Goal: Task Accomplishment & Management: Use online tool/utility

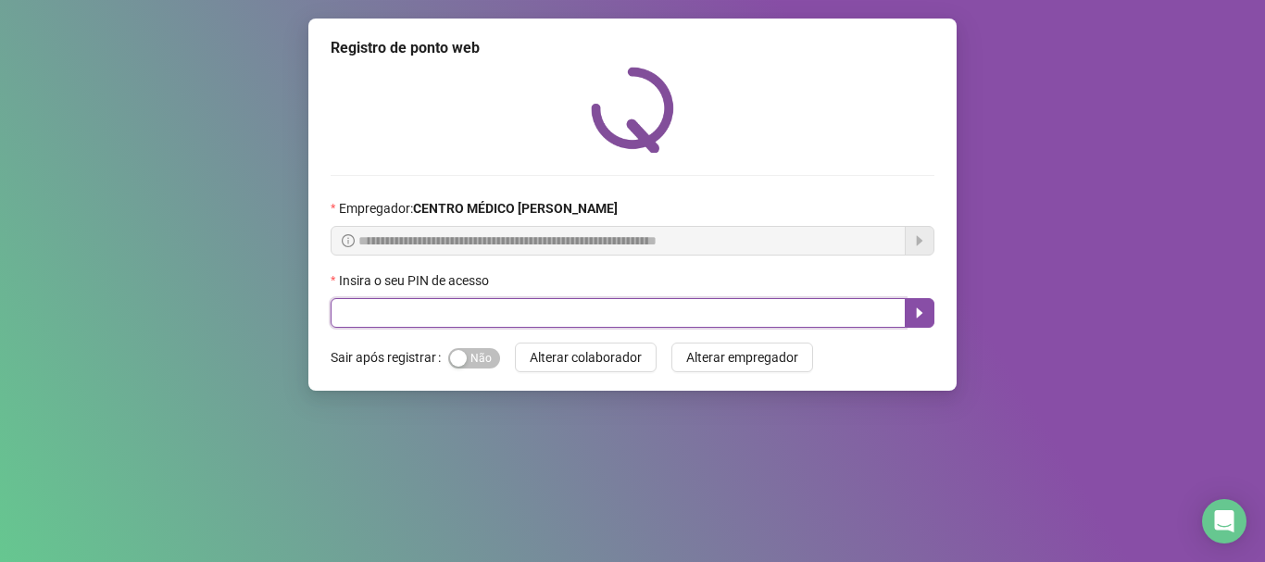
click at [608, 312] on input "text" at bounding box center [618, 313] width 575 height 30
type input "*****"
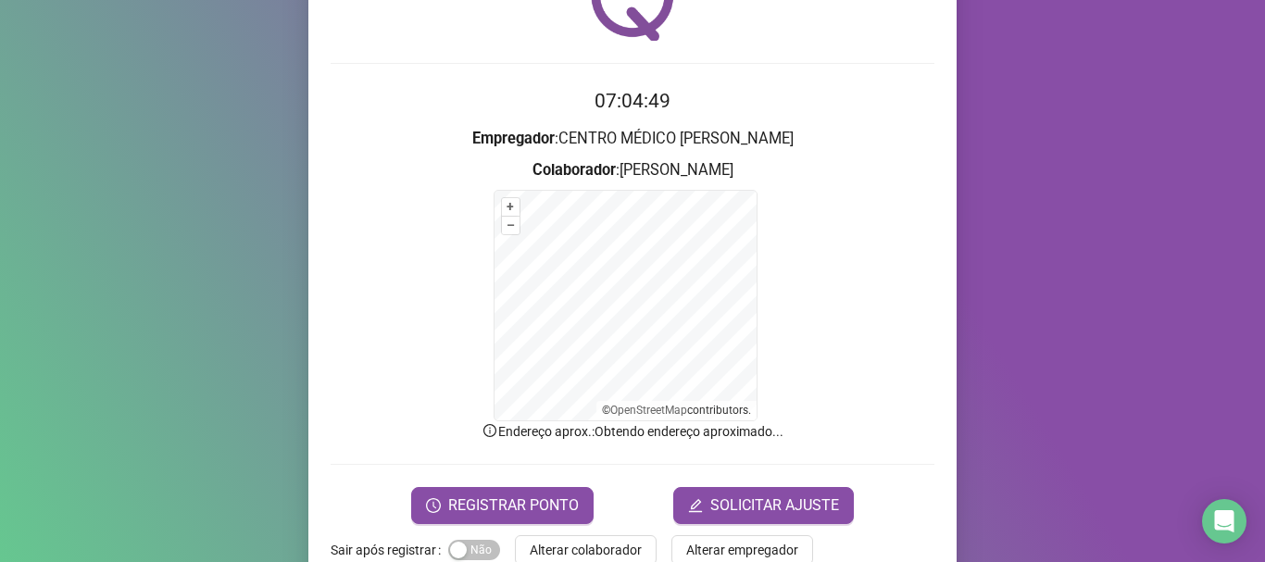
scroll to position [156, 0]
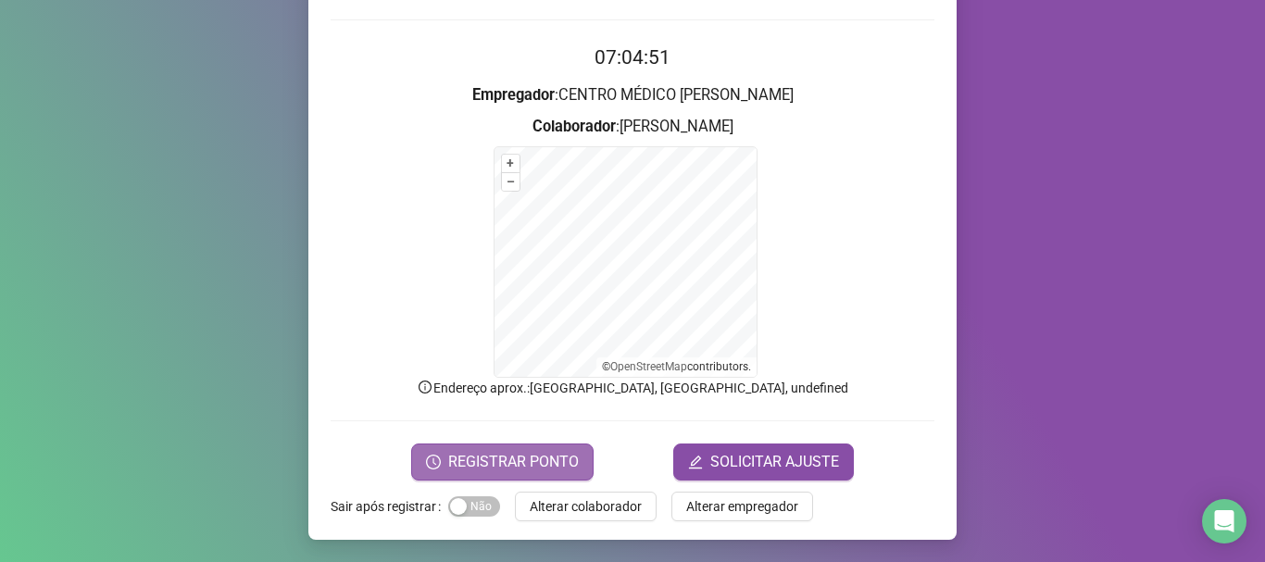
click at [506, 468] on span "REGISTRAR PONTO" at bounding box center [513, 462] width 131 height 22
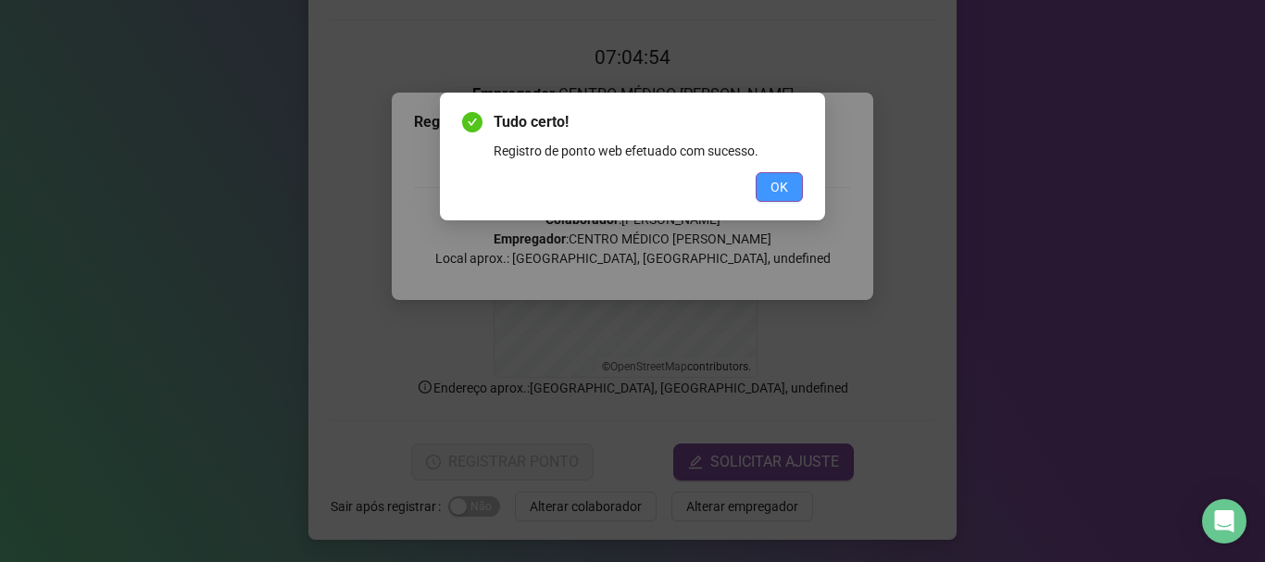
click at [774, 182] on span "OK" at bounding box center [780, 187] width 18 height 20
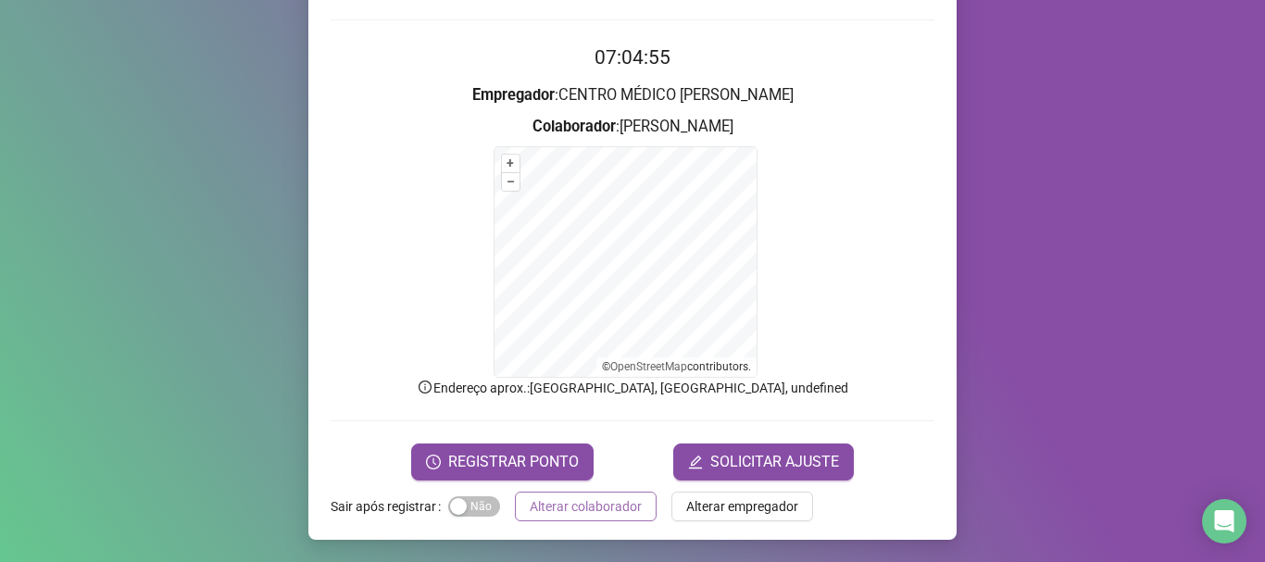
click at [609, 503] on span "Alterar colaborador" at bounding box center [586, 507] width 112 height 20
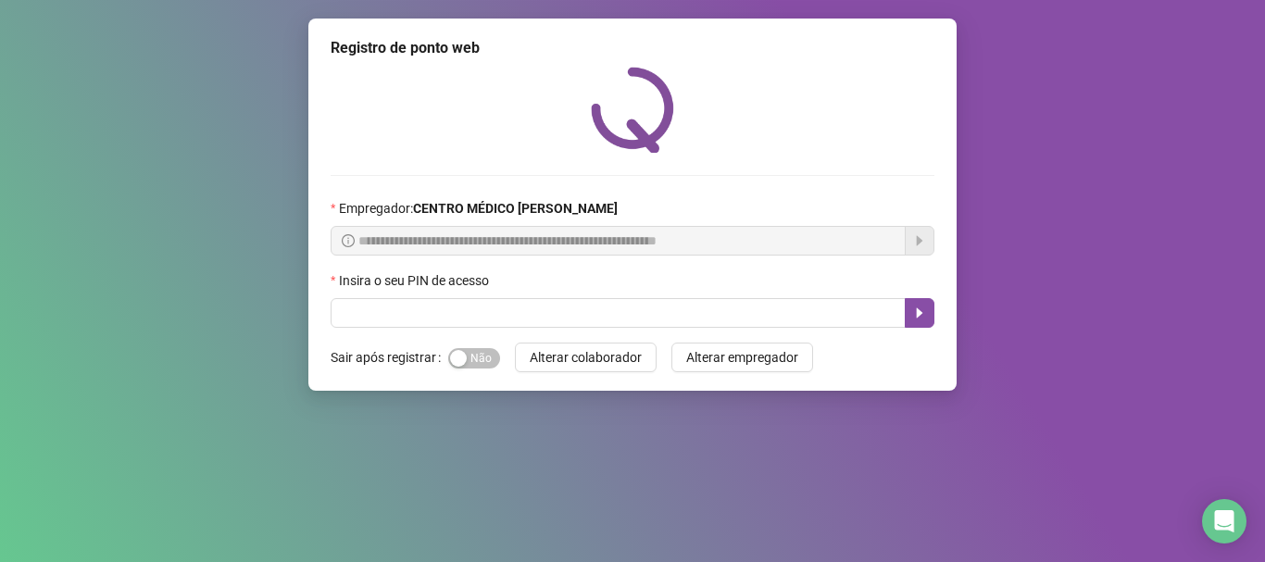
scroll to position [0, 0]
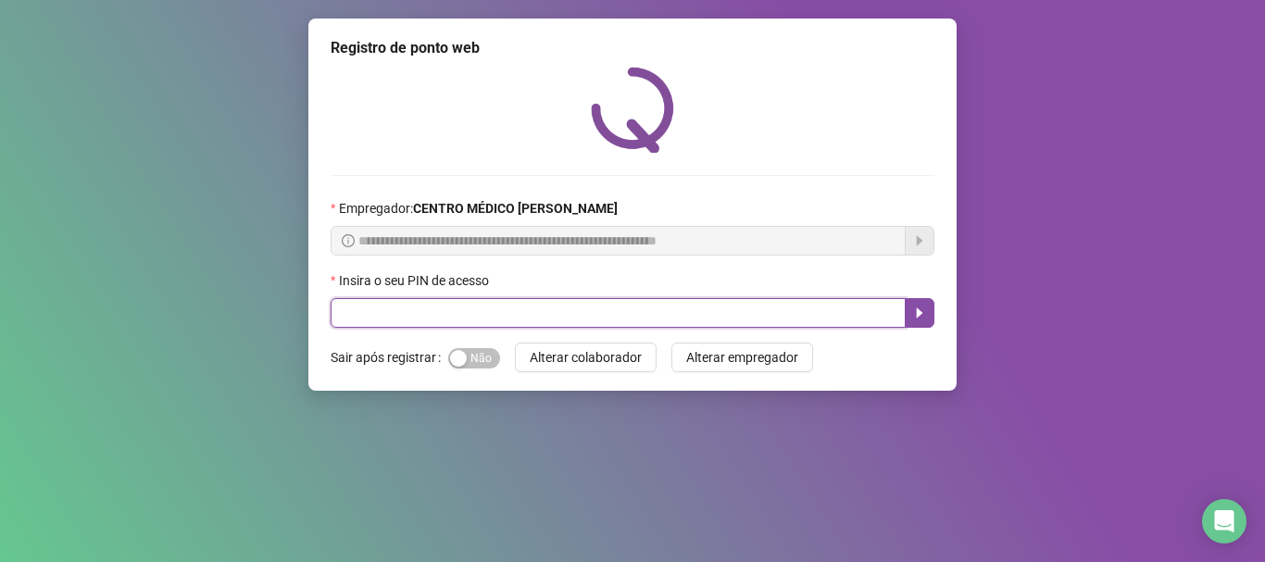
click at [629, 312] on input "text" at bounding box center [618, 313] width 575 height 30
type input "*****"
click at [911, 301] on button "button" at bounding box center [920, 313] width 30 height 30
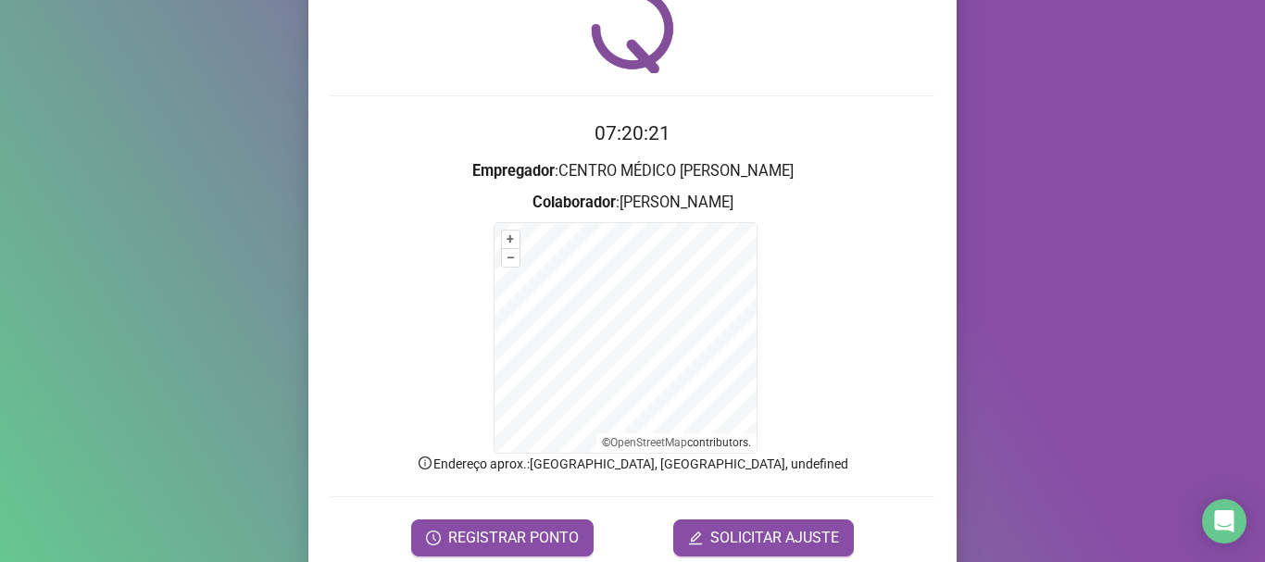
scroll to position [156, 0]
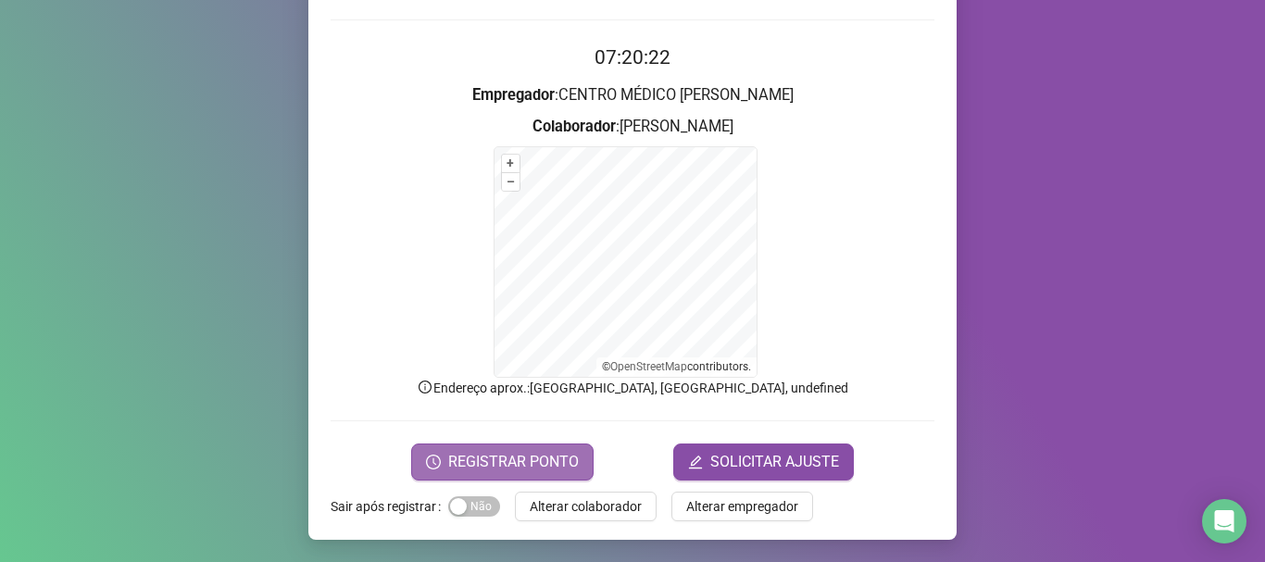
click at [448, 454] on span "REGISTRAR PONTO" at bounding box center [513, 462] width 131 height 22
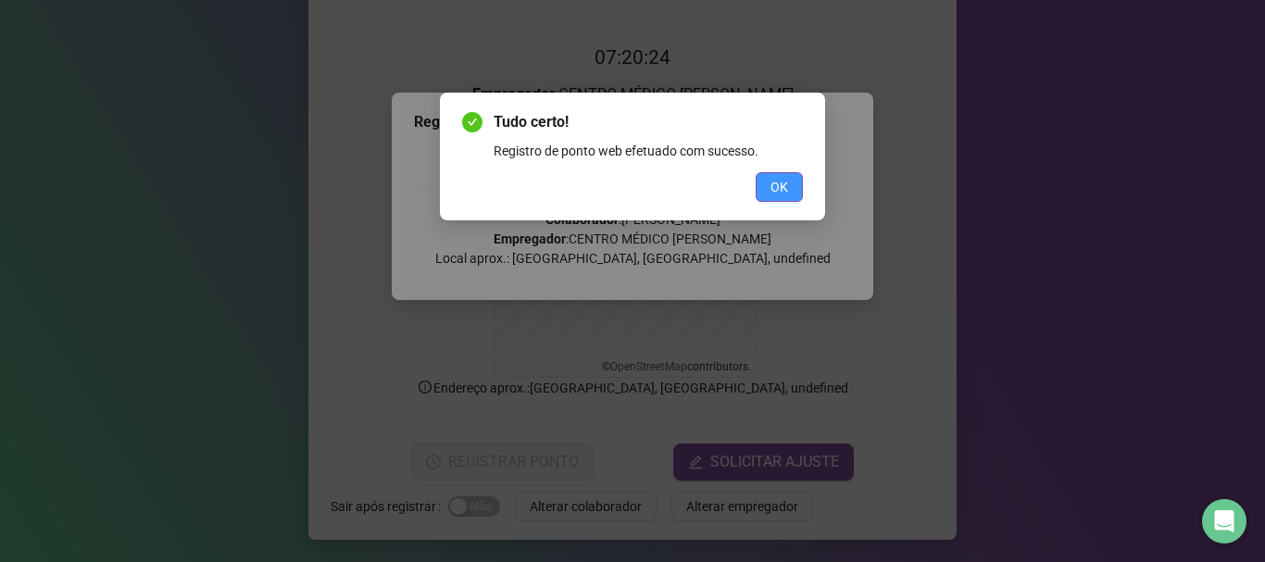
click at [786, 182] on span "OK" at bounding box center [780, 187] width 18 height 20
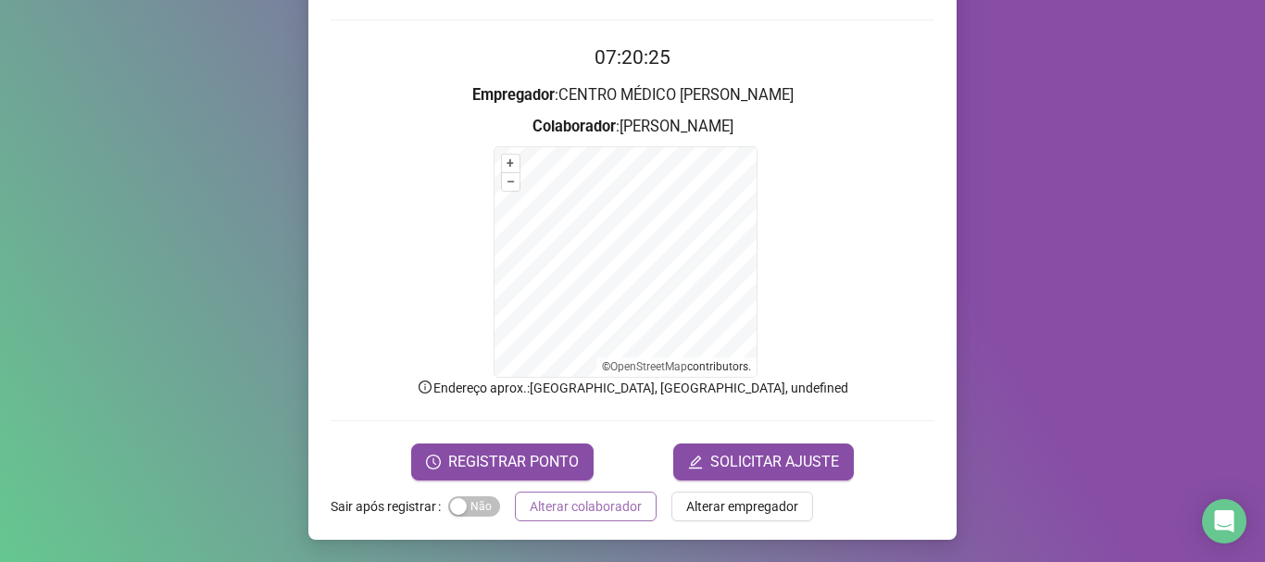
click at [575, 497] on span "Alterar colaborador" at bounding box center [586, 507] width 112 height 20
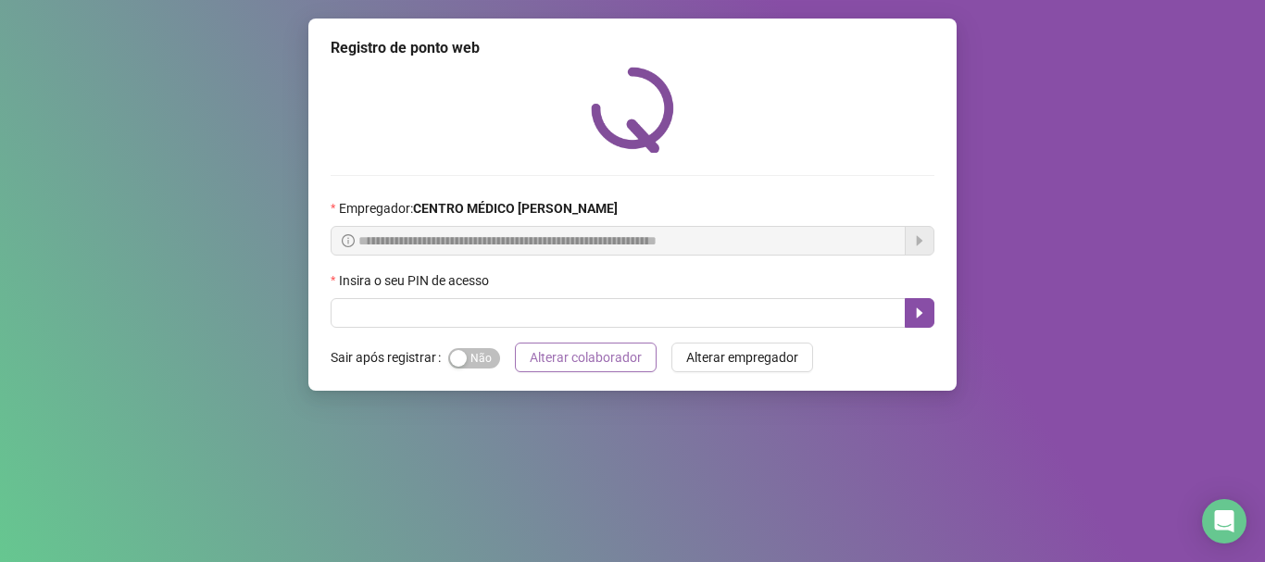
scroll to position [0, 0]
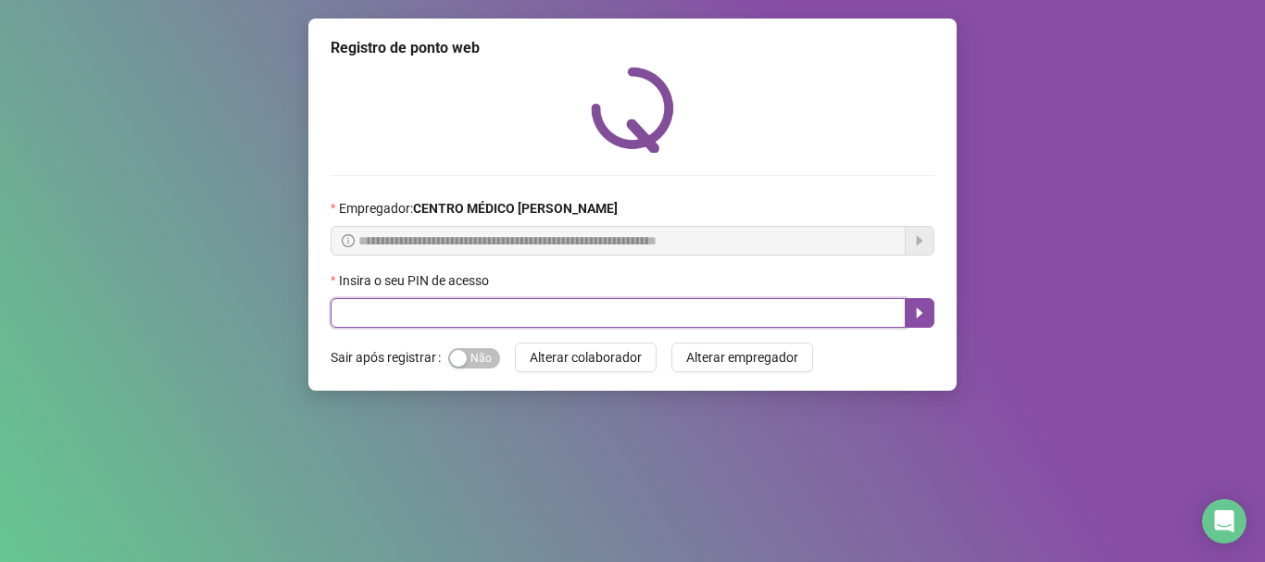
click at [411, 316] on input "text" at bounding box center [618, 313] width 575 height 30
type input "*****"
click at [916, 308] on icon "caret-right" at bounding box center [919, 313] width 15 height 15
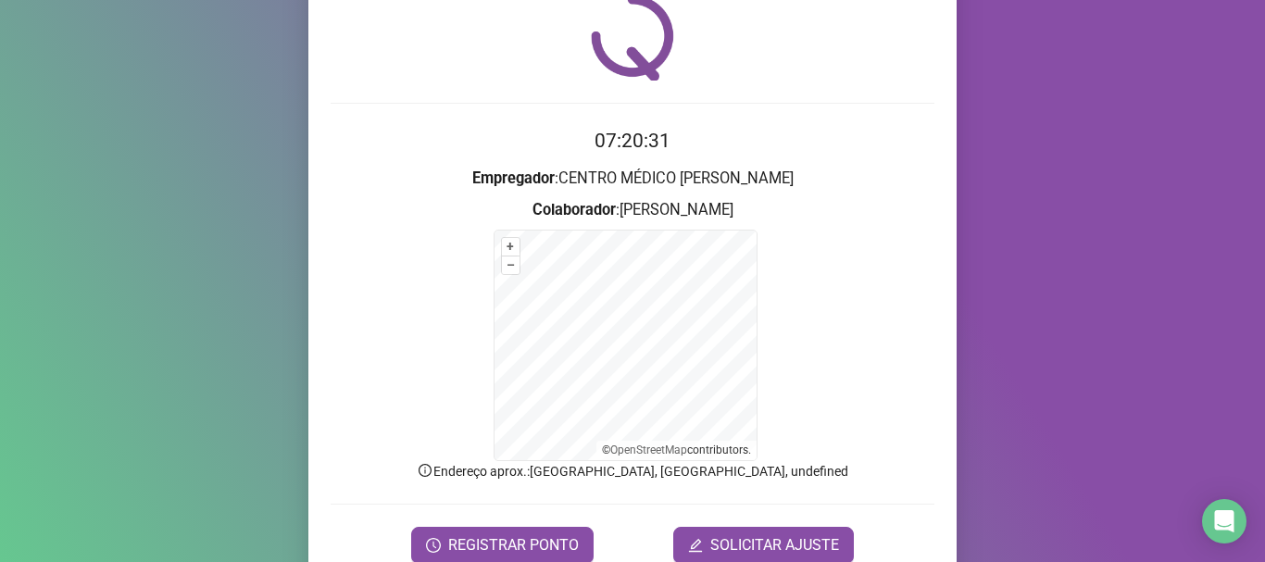
scroll to position [156, 0]
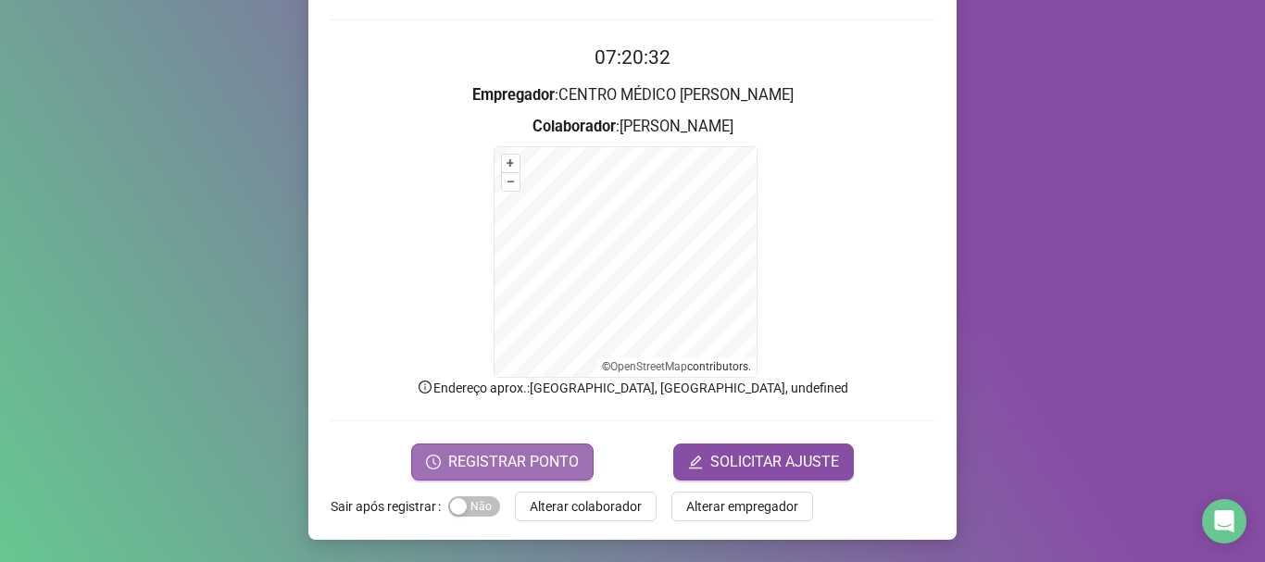
click at [509, 456] on span "REGISTRAR PONTO" at bounding box center [513, 462] width 131 height 22
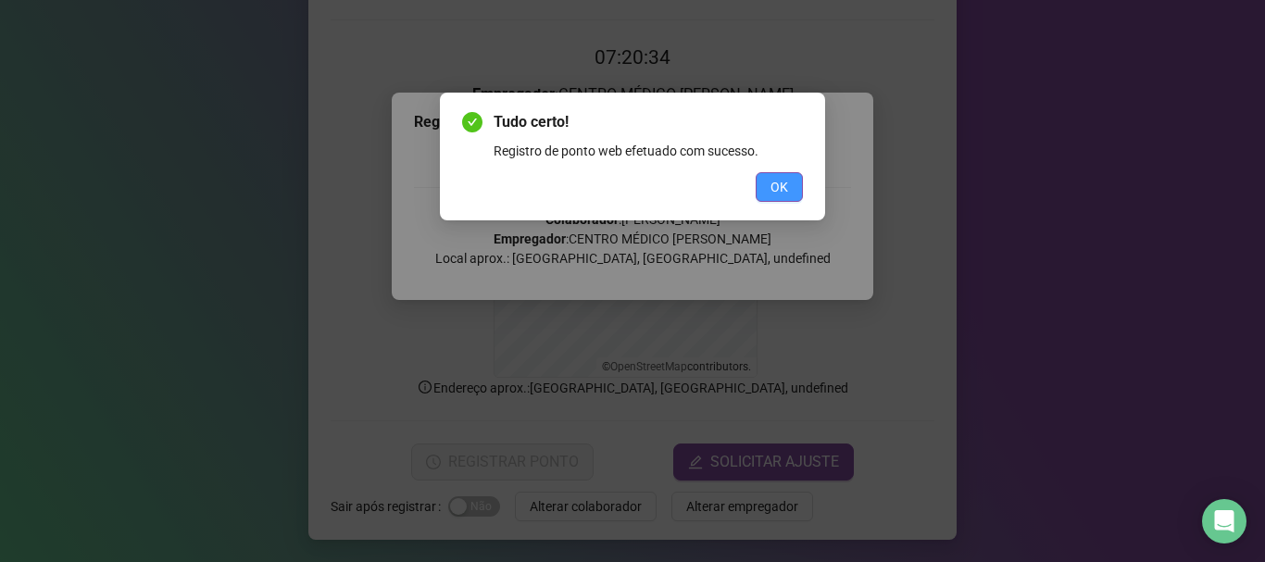
click at [774, 188] on span "OK" at bounding box center [780, 187] width 18 height 20
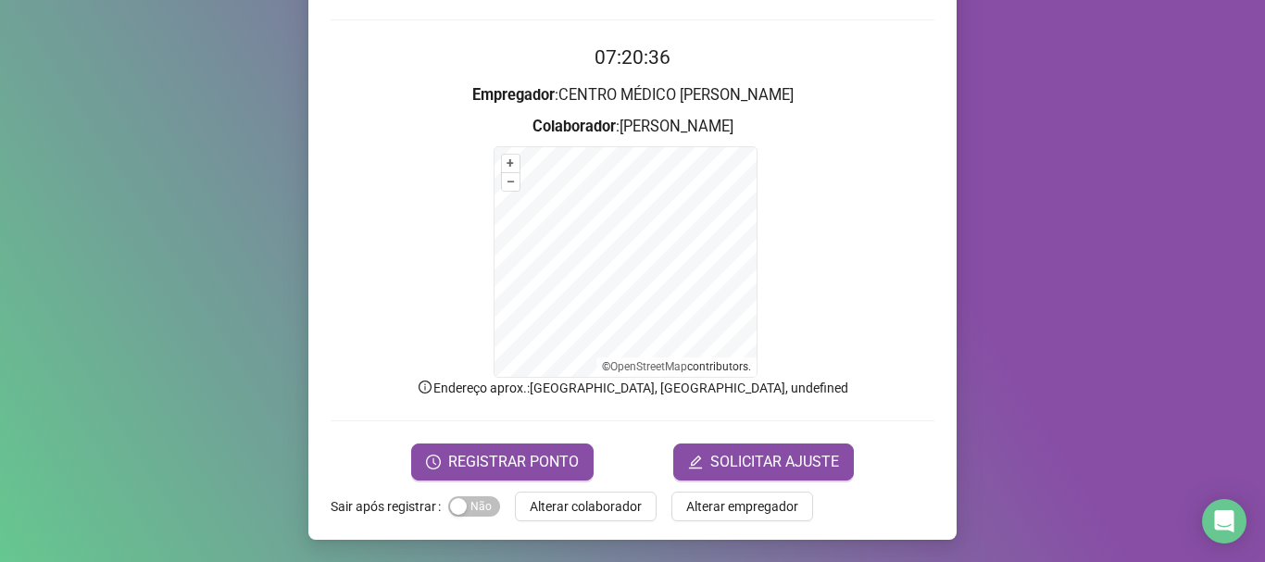
drag, startPoint x: 614, startPoint y: 506, endPoint x: 596, endPoint y: 513, distance: 20.0
click at [606, 508] on span "Alterar colaborador" at bounding box center [586, 507] width 112 height 20
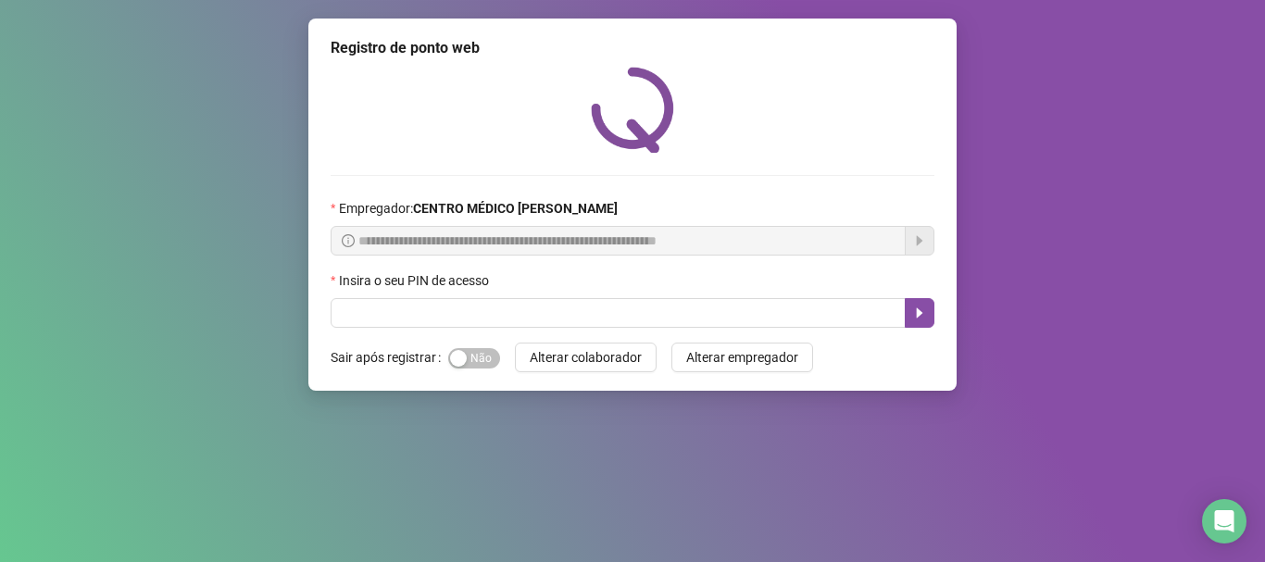
scroll to position [0, 0]
